Goal: Check status: Check status

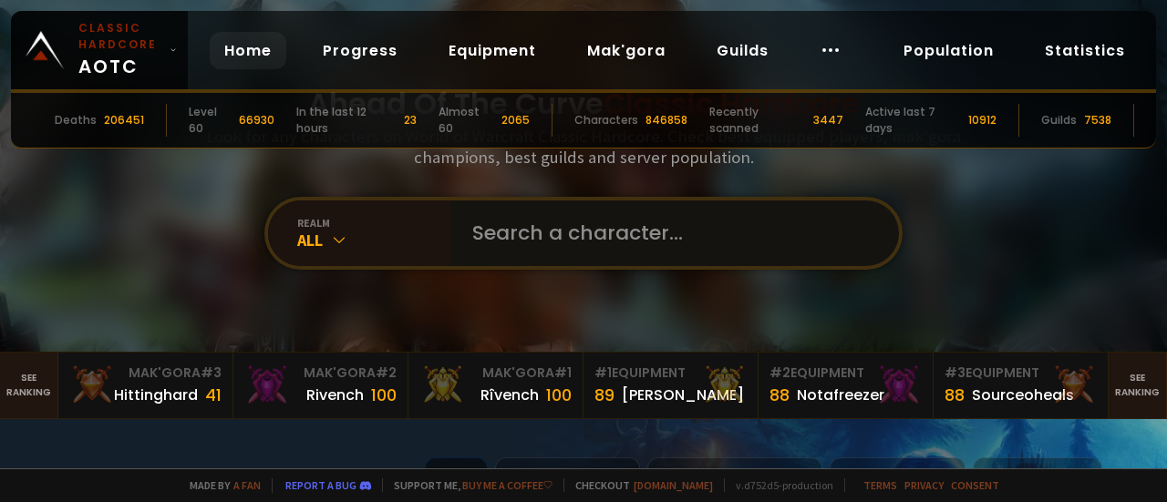
click at [636, 241] on input "text" at bounding box center [669, 234] width 416 height 66
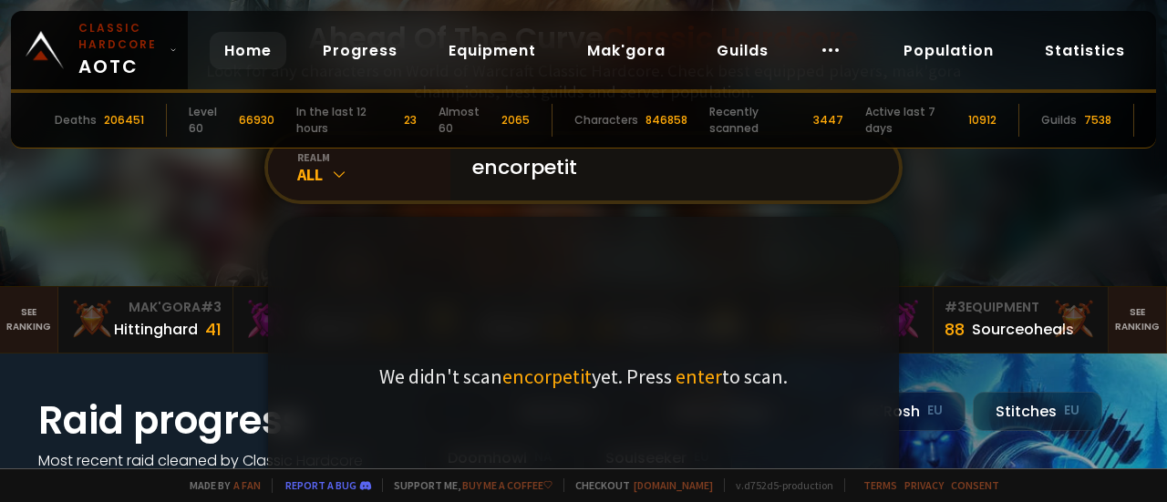
scroll to position [91, 0]
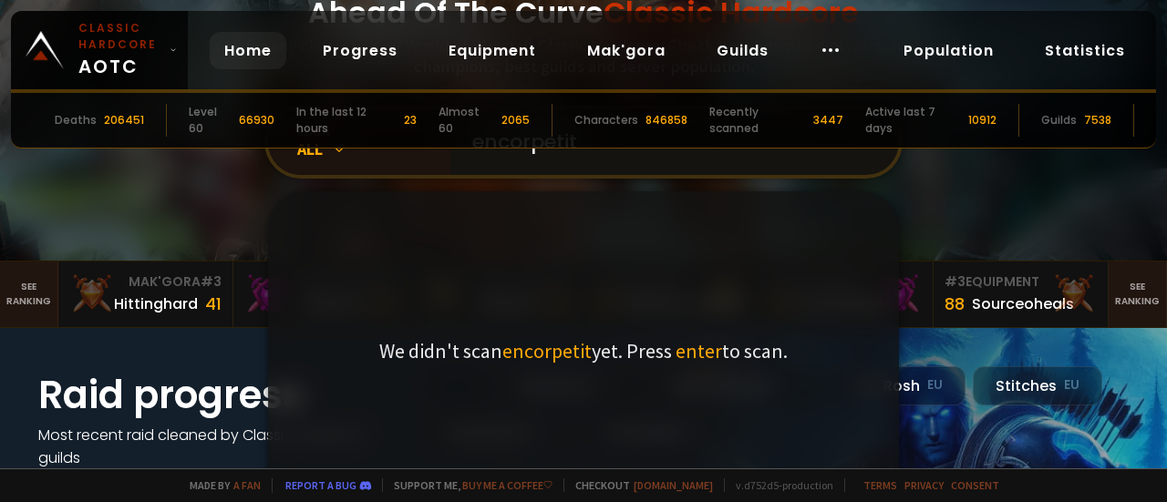
type input "encorpetit"
click at [706, 315] on div "We didn't scan encorpetit yet. Press enter to scan." at bounding box center [583, 350] width 631 height 319
click at [608, 174] on input "encorpetit" at bounding box center [669, 142] width 416 height 66
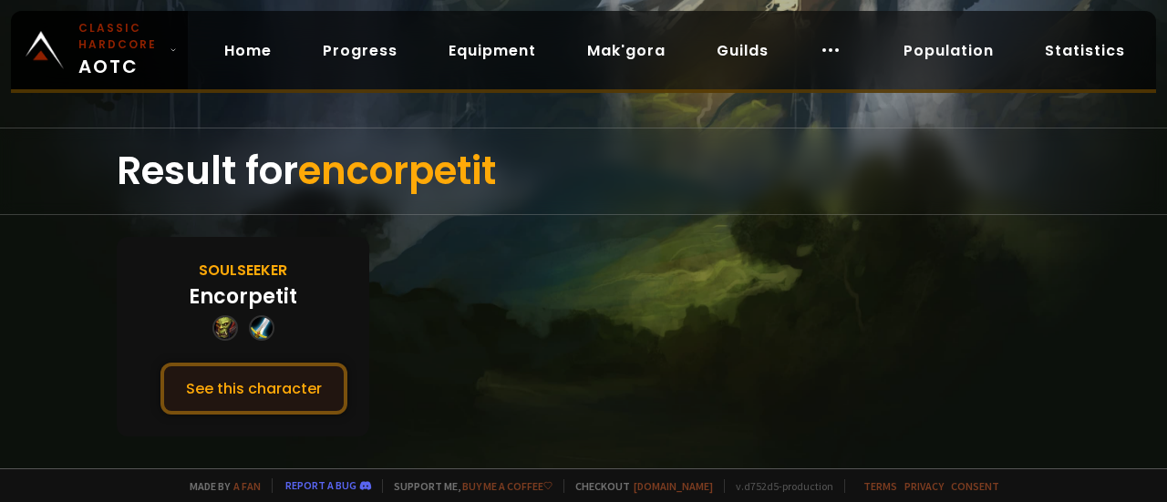
click at [274, 390] on button "See this character" at bounding box center [253, 389] width 187 height 52
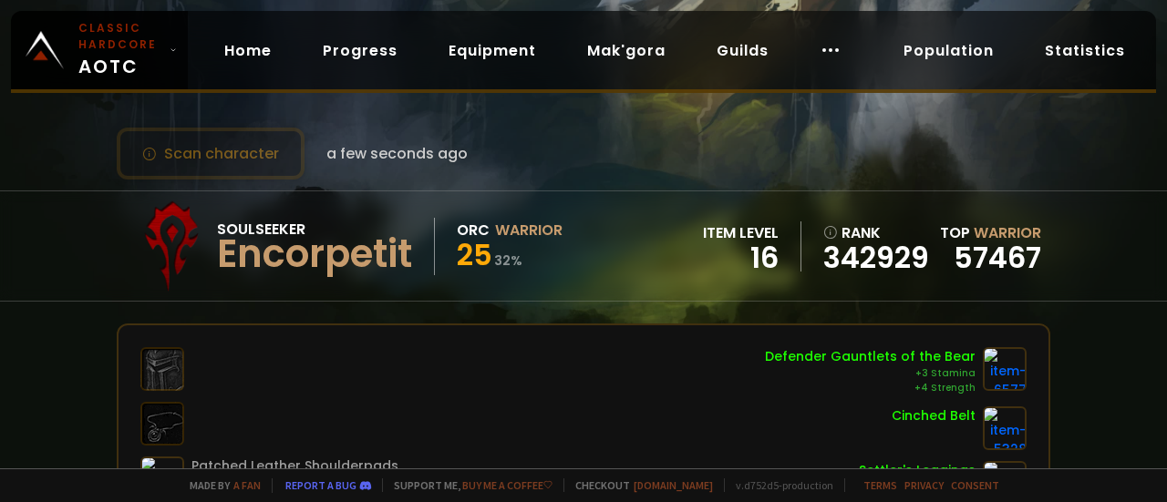
click at [936, 303] on div "Scan character a few seconds ago Soulseeker Encorpetit Orc Warrior 25 32 % item…" at bounding box center [583, 234] width 1167 height 469
click at [763, 119] on div "Scan character a few seconds ago Soulseeker Encorpetit Orc Warrior 25 32 % item…" at bounding box center [583, 234] width 1167 height 469
click at [226, 152] on button "Scan character" at bounding box center [211, 154] width 188 height 52
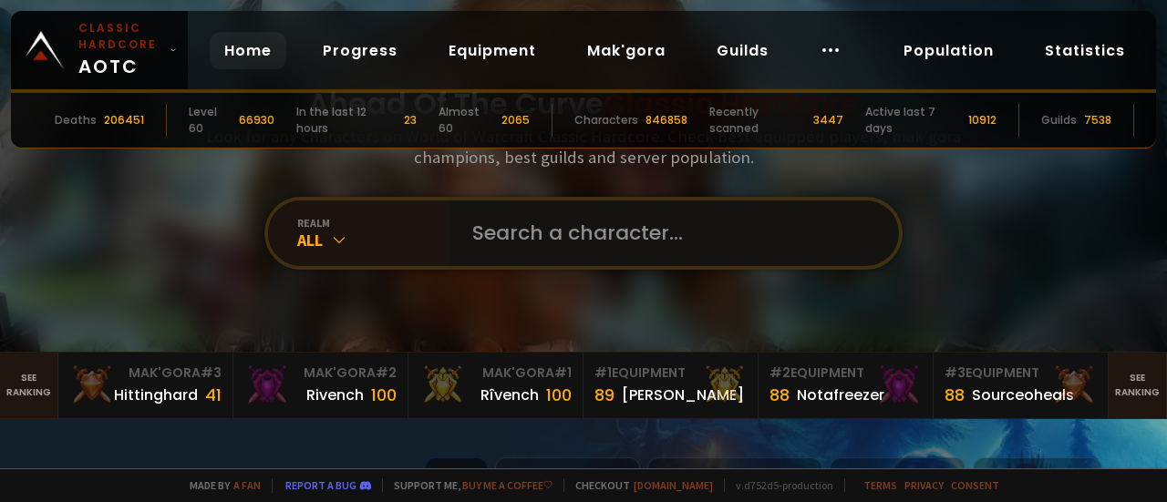
click at [558, 230] on input "text" at bounding box center [669, 234] width 416 height 66
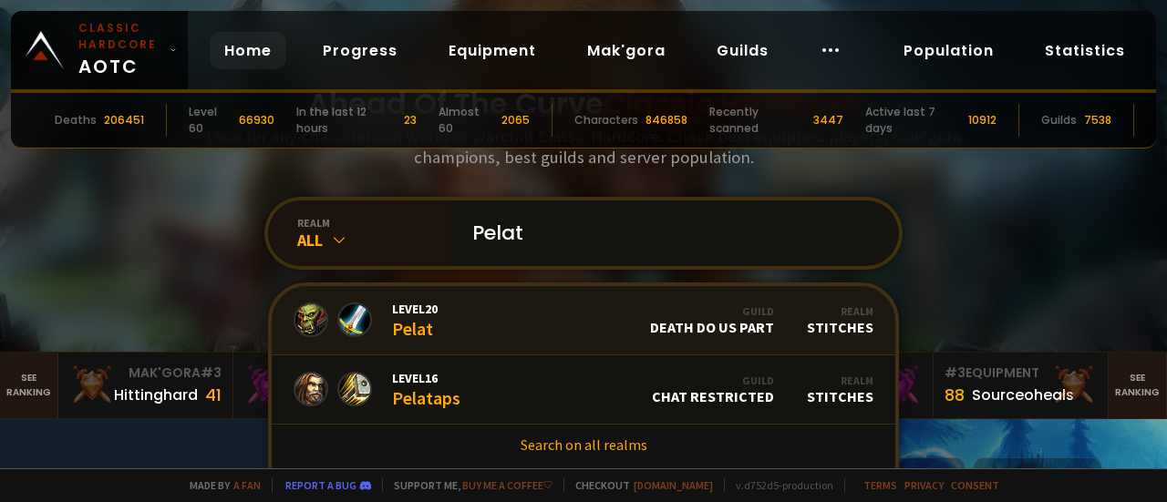
scroll to position [91, 0]
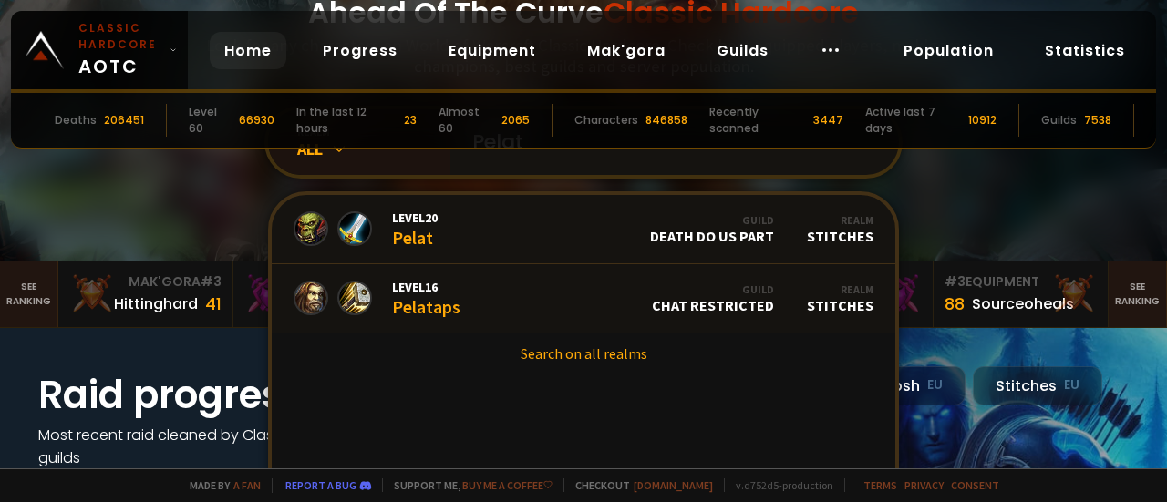
type input "Pelat"
click at [602, 352] on link "Search on all realms" at bounding box center [584, 354] width 624 height 40
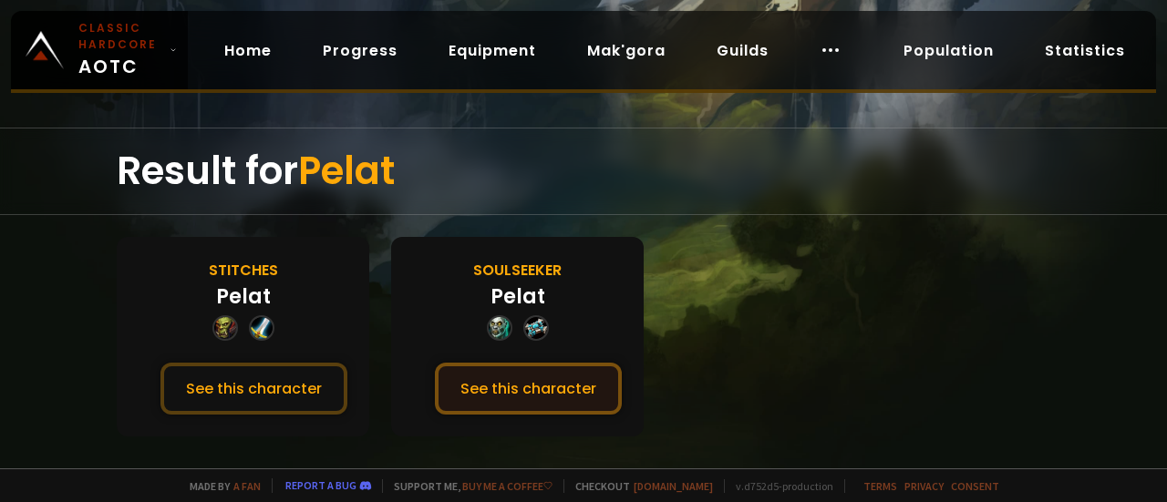
click at [482, 388] on button "See this character" at bounding box center [528, 389] width 187 height 52
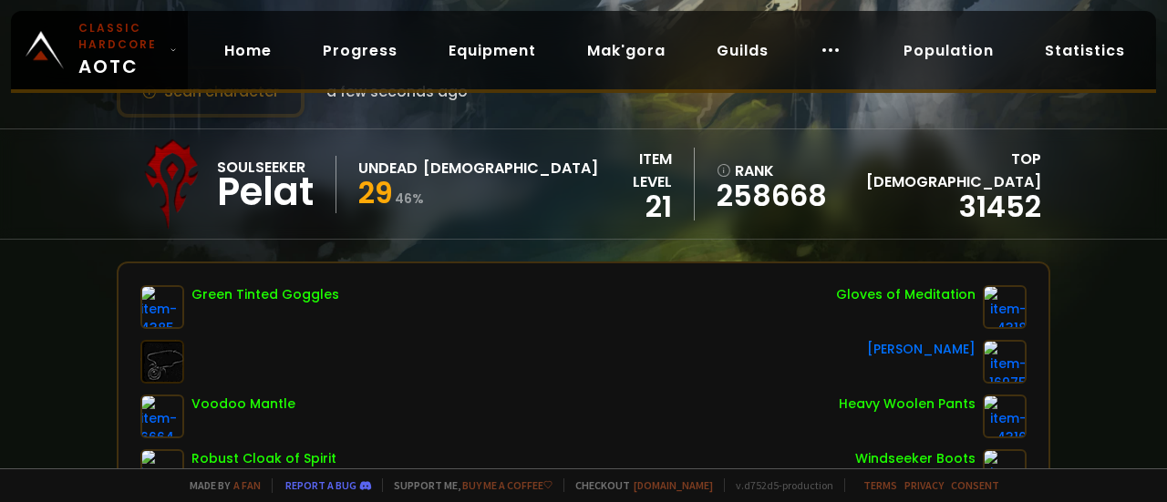
scroll to position [91, 0]
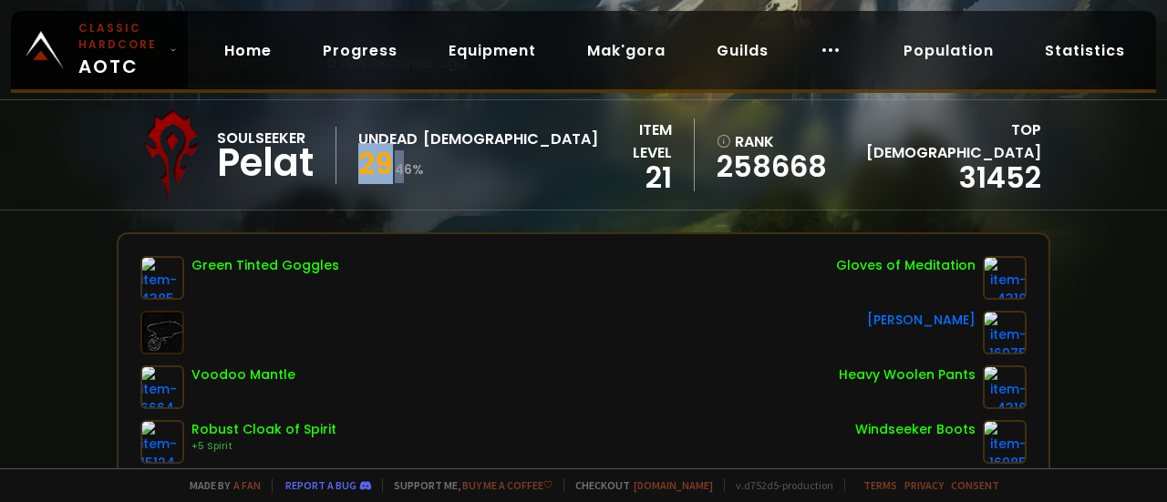
drag, startPoint x: 363, startPoint y: 162, endPoint x: 402, endPoint y: 162, distance: 39.2
click at [402, 162] on div "29 46 %" at bounding box center [478, 166] width 240 height 33
click at [430, 176] on div "29 46 %" at bounding box center [478, 166] width 240 height 33
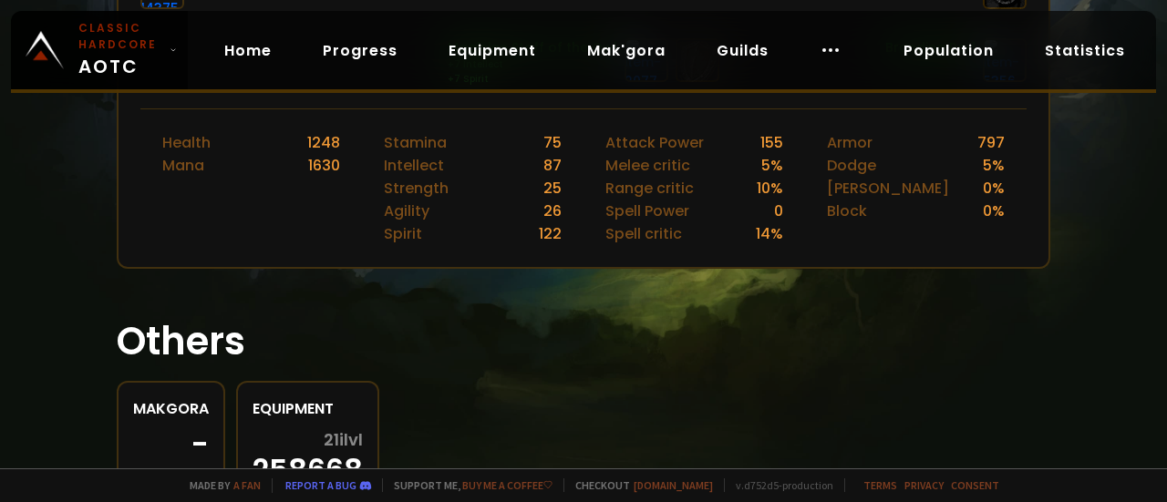
scroll to position [821, 0]
